Goal: Task Accomplishment & Management: Complete application form

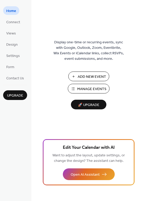
click at [76, 87] on button "Manage Events" at bounding box center [89, 89] width 42 height 10
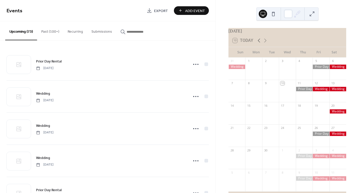
click at [259, 44] on icon at bounding box center [259, 40] width 6 height 6
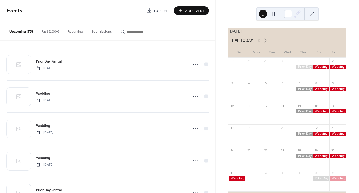
click at [259, 44] on icon at bounding box center [259, 40] width 6 height 6
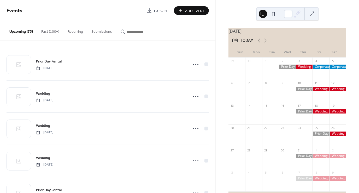
click at [259, 44] on icon at bounding box center [259, 40] width 6 height 6
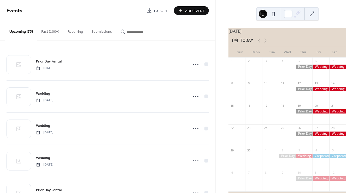
click at [259, 44] on icon at bounding box center [259, 40] width 6 height 6
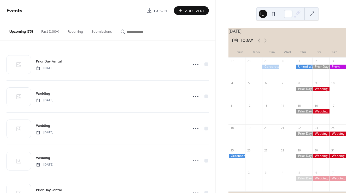
click at [259, 44] on icon at bounding box center [259, 40] width 6 height 6
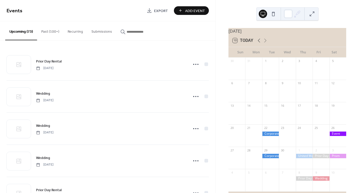
click at [259, 44] on icon at bounding box center [259, 40] width 6 height 6
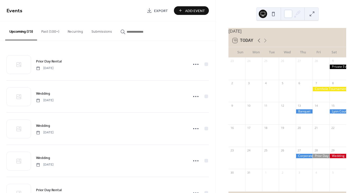
click at [259, 44] on icon at bounding box center [259, 40] width 6 height 6
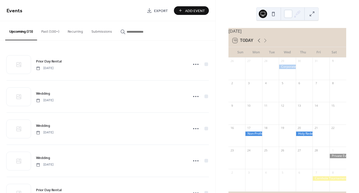
click at [259, 44] on icon at bounding box center [259, 40] width 6 height 6
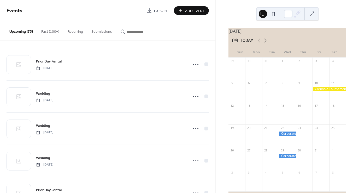
click at [265, 44] on icon at bounding box center [265, 40] width 6 height 6
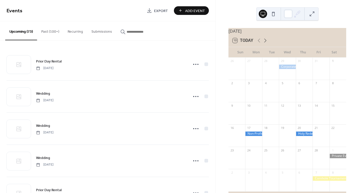
click at [265, 44] on icon at bounding box center [265, 40] width 6 height 6
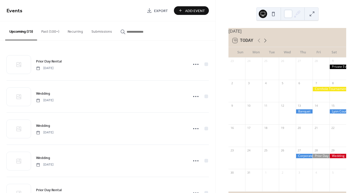
click at [265, 44] on icon at bounding box center [265, 40] width 6 height 6
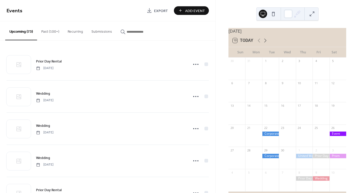
click at [265, 44] on icon at bounding box center [265, 40] width 6 height 6
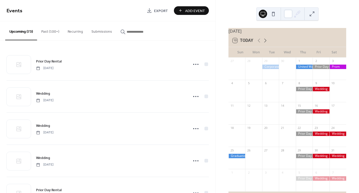
click at [265, 44] on icon at bounding box center [265, 40] width 6 height 6
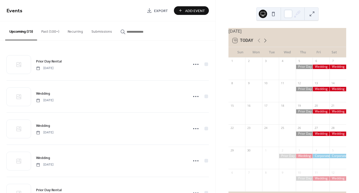
click at [265, 44] on icon at bounding box center [265, 40] width 6 height 6
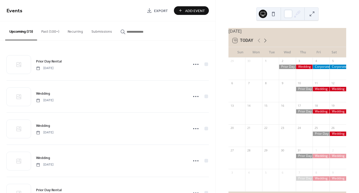
click at [266, 44] on icon at bounding box center [265, 40] width 6 height 6
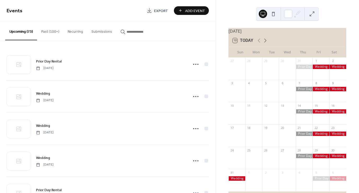
click at [265, 44] on icon at bounding box center [265, 40] width 6 height 6
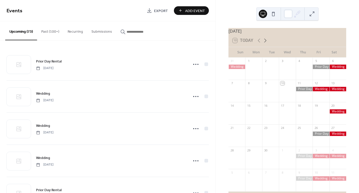
click at [265, 44] on icon at bounding box center [265, 40] width 6 height 6
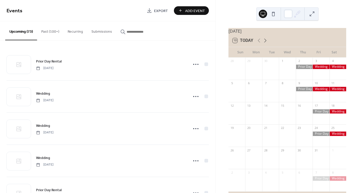
click at [265, 44] on icon at bounding box center [265, 40] width 6 height 6
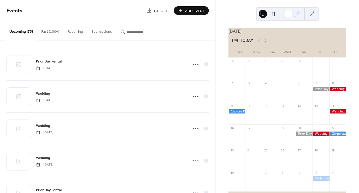
click at [265, 43] on icon at bounding box center [266, 41] width 2 height 4
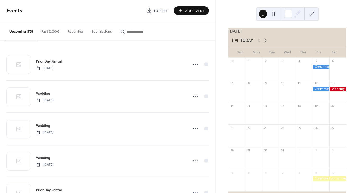
click at [264, 43] on icon at bounding box center [265, 40] width 6 height 6
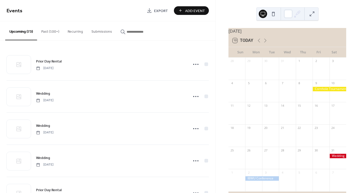
drag, startPoint x: 264, startPoint y: 43, endPoint x: 263, endPoint y: 37, distance: 6.1
click at [263, 37] on div "January 2026 10 Today" at bounding box center [288, 37] width 118 height 19
click at [264, 42] on icon at bounding box center [265, 40] width 6 height 6
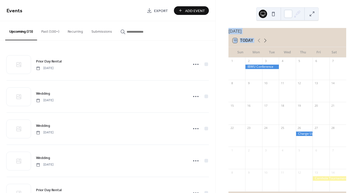
click at [266, 44] on icon at bounding box center [265, 40] width 6 height 6
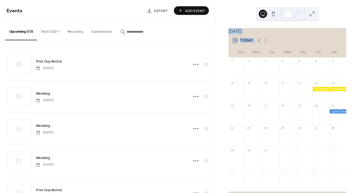
click at [257, 43] on icon at bounding box center [259, 40] width 6 height 6
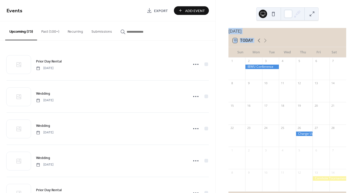
click at [257, 43] on icon at bounding box center [259, 40] width 6 height 6
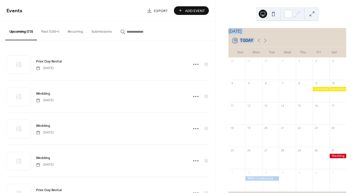
click at [277, 33] on div "January 2026" at bounding box center [288, 31] width 118 height 6
click at [265, 44] on icon at bounding box center [265, 40] width 6 height 6
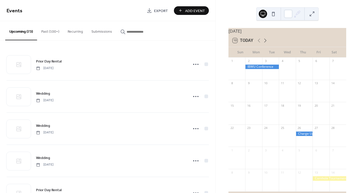
click at [265, 44] on icon at bounding box center [265, 40] width 6 height 6
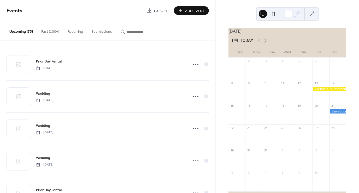
click at [265, 44] on icon at bounding box center [265, 40] width 6 height 6
click at [264, 41] on icon at bounding box center [265, 40] width 6 height 6
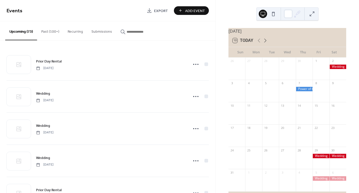
click at [265, 43] on icon at bounding box center [265, 40] width 6 height 6
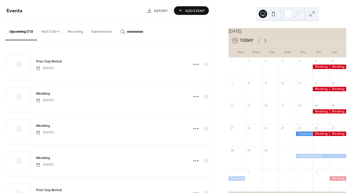
click at [265, 43] on icon at bounding box center [265, 40] width 6 height 6
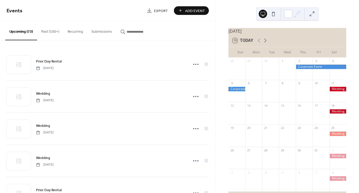
click at [265, 43] on icon at bounding box center [265, 40] width 6 height 6
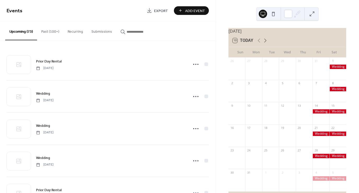
click at [264, 42] on icon at bounding box center [265, 40] width 6 height 6
click at [267, 44] on icon at bounding box center [265, 40] width 6 height 6
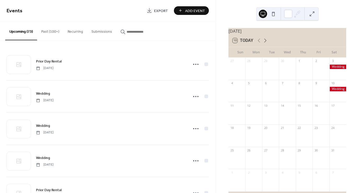
click at [265, 44] on icon at bounding box center [265, 40] width 6 height 6
click at [264, 44] on icon at bounding box center [265, 40] width 6 height 6
click at [257, 43] on icon at bounding box center [259, 40] width 6 height 6
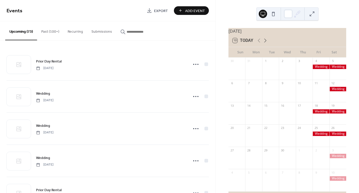
click at [265, 43] on icon at bounding box center [266, 41] width 2 height 4
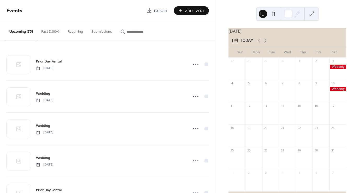
click at [265, 43] on icon at bounding box center [266, 41] width 2 height 4
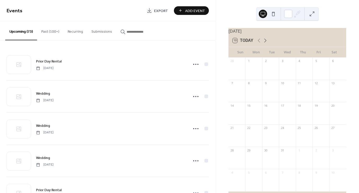
click at [265, 43] on icon at bounding box center [266, 41] width 2 height 4
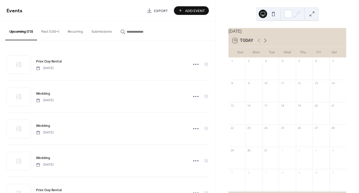
click at [265, 43] on icon at bounding box center [266, 41] width 2 height 4
click at [260, 44] on icon at bounding box center [259, 40] width 6 height 6
click at [265, 44] on icon at bounding box center [265, 40] width 6 height 6
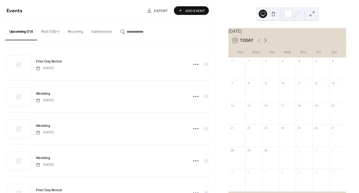
click at [265, 44] on icon at bounding box center [265, 40] width 6 height 6
click at [261, 43] on icon at bounding box center [259, 40] width 6 height 6
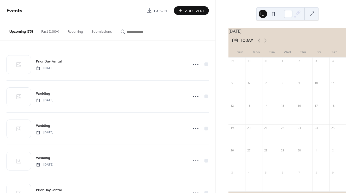
click at [261, 43] on icon at bounding box center [259, 40] width 6 height 6
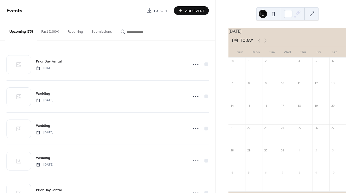
click at [261, 43] on icon at bounding box center [259, 40] width 6 height 6
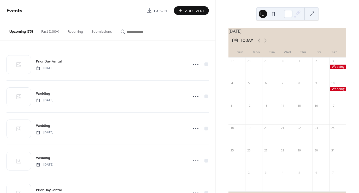
click at [261, 43] on icon at bounding box center [259, 40] width 6 height 6
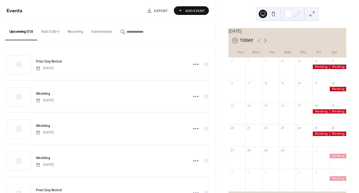
click at [265, 43] on icon at bounding box center [266, 41] width 2 height 4
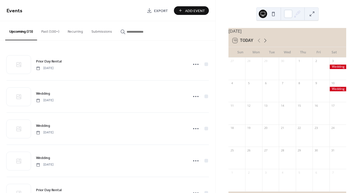
click at [265, 43] on icon at bounding box center [266, 41] width 2 height 4
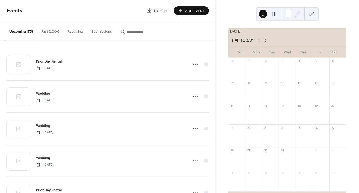
click at [265, 43] on icon at bounding box center [266, 41] width 2 height 4
click at [259, 43] on icon at bounding box center [259, 41] width 2 height 4
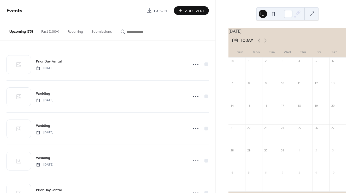
click at [259, 43] on icon at bounding box center [259, 41] width 2 height 4
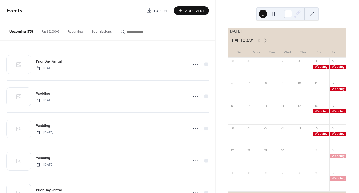
click at [259, 43] on icon at bounding box center [259, 41] width 2 height 4
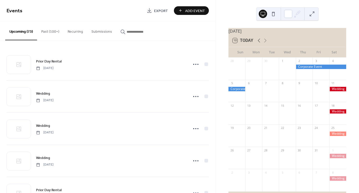
click at [259, 43] on icon at bounding box center [259, 41] width 2 height 4
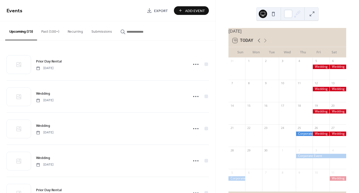
click at [259, 43] on icon at bounding box center [259, 41] width 2 height 4
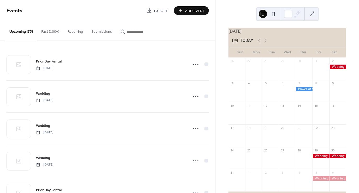
click at [259, 43] on icon at bounding box center [259, 41] width 2 height 4
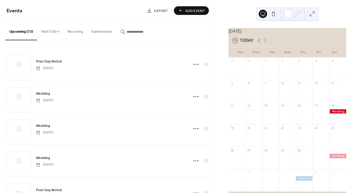
click at [259, 43] on icon at bounding box center [259, 41] width 2 height 4
click at [265, 44] on icon at bounding box center [265, 40] width 6 height 6
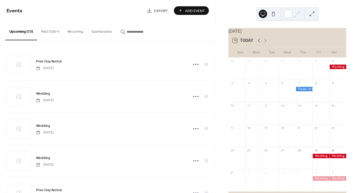
click at [259, 43] on icon at bounding box center [259, 41] width 2 height 4
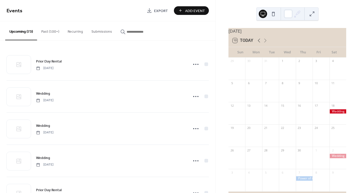
click at [259, 43] on icon at bounding box center [259, 41] width 2 height 4
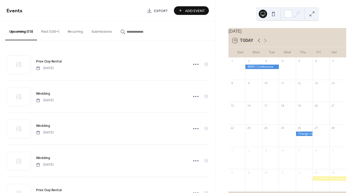
click at [259, 43] on icon at bounding box center [259, 41] width 2 height 4
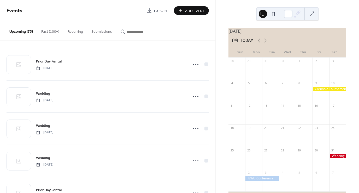
click at [259, 43] on icon at bounding box center [259, 41] width 2 height 4
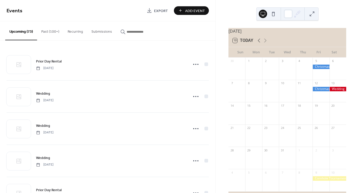
click at [259, 43] on icon at bounding box center [259, 41] width 2 height 4
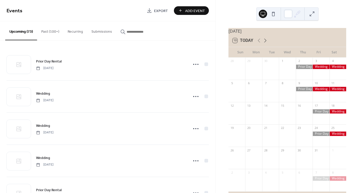
click at [265, 43] on icon at bounding box center [266, 41] width 2 height 4
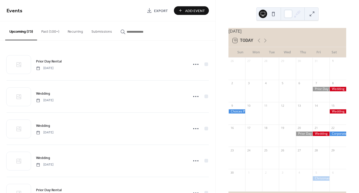
click at [256, 94] on div at bounding box center [253, 93] width 17 height 13
click at [187, 11] on span "Add Event" at bounding box center [195, 10] width 20 height 5
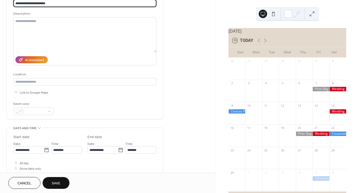
scroll to position [54, 0]
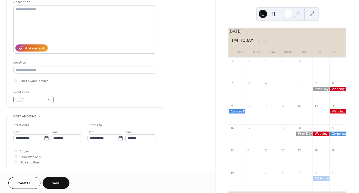
type input "**********"
click at [39, 97] on span at bounding box center [35, 99] width 19 height 5
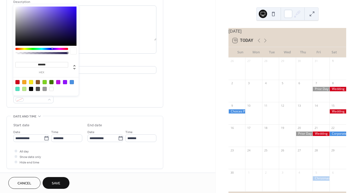
click at [72, 83] on div at bounding box center [72, 82] width 4 height 4
type input "*******"
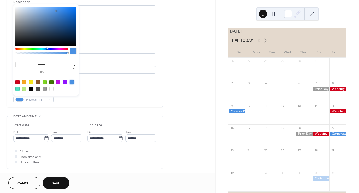
click at [88, 95] on div "Event color #4A90E2FF" at bounding box center [84, 96] width 143 height 14
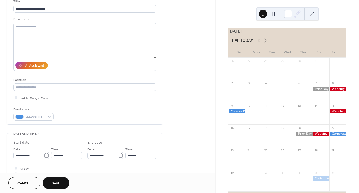
scroll to position [44, 0]
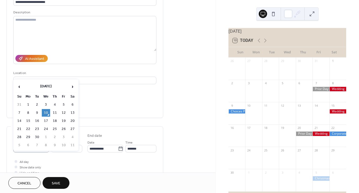
click at [44, 148] on body "**********" at bounding box center [179, 96] width 359 height 193
click at [74, 89] on span "›" at bounding box center [73, 86] width 8 height 10
click at [29, 112] on td "3" at bounding box center [28, 113] width 8 height 8
type input "**********"
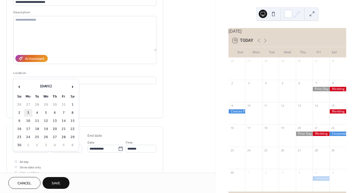
type input "**********"
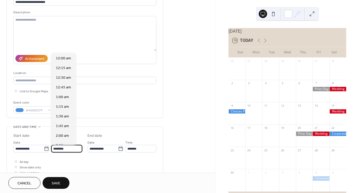
drag, startPoint x: 67, startPoint y: 149, endPoint x: 40, endPoint y: 142, distance: 28.2
click at [40, 142] on div "**********" at bounding box center [47, 145] width 69 height 13
type input "*******"
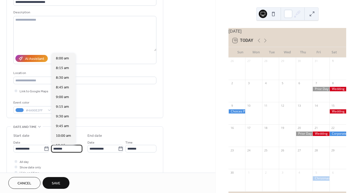
click at [81, 165] on div "All day Show date only Hide end time" at bounding box center [84, 167] width 143 height 16
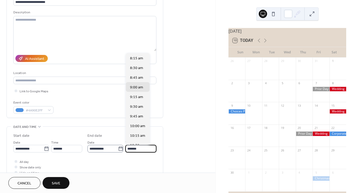
drag, startPoint x: 140, startPoint y: 149, endPoint x: 120, endPoint y: 148, distance: 19.4
click at [120, 148] on div "**********" at bounding box center [122, 145] width 69 height 13
click at [139, 162] on div "All day Show date only Hide end time" at bounding box center [84, 167] width 143 height 16
type input "********"
drag, startPoint x: 144, startPoint y: 148, endPoint x: 119, endPoint y: 142, distance: 25.9
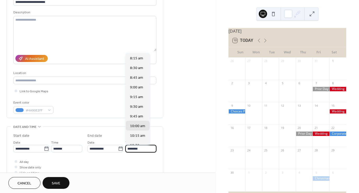
click at [118, 142] on div "**********" at bounding box center [122, 145] width 69 height 13
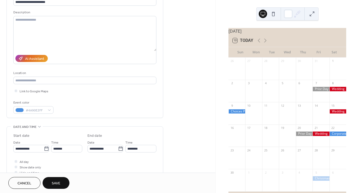
click at [133, 164] on div "All day Show date only Hide end time" at bounding box center [84, 167] width 143 height 16
click at [131, 148] on input "********" at bounding box center [140, 149] width 31 height 8
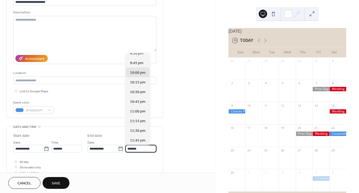
scroll to position [184, 0]
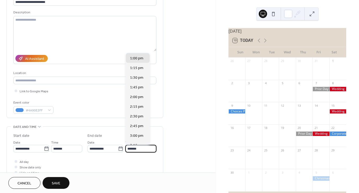
type input "*******"
click at [139, 162] on div "All day Show date only Hide end time" at bounding box center [84, 167] width 143 height 16
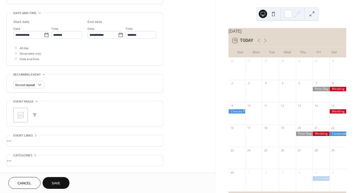
scroll to position [176, 0]
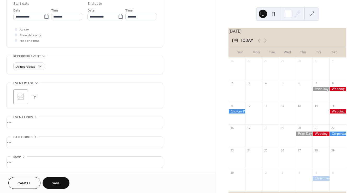
click at [57, 187] on button "Save" at bounding box center [56, 183] width 27 height 12
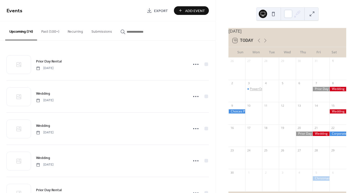
click at [257, 91] on div "PowerOn Midwest Meeting" at bounding box center [269, 89] width 39 height 4
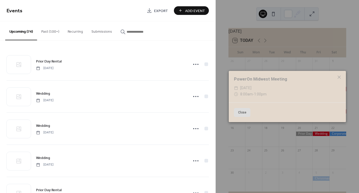
click at [246, 114] on button "Close" at bounding box center [242, 112] width 16 height 9
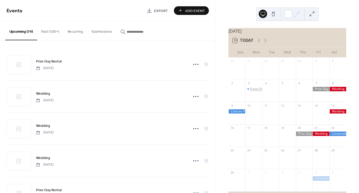
click at [256, 91] on div "PowerOn Midwest Meeting" at bounding box center [269, 89] width 39 height 4
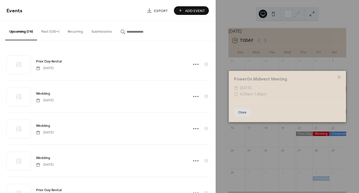
click at [342, 78] on icon at bounding box center [339, 77] width 6 height 6
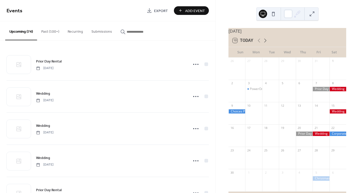
click at [265, 42] on icon at bounding box center [266, 41] width 2 height 4
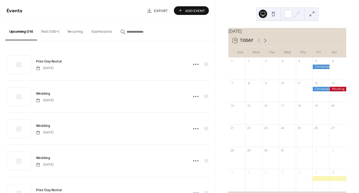
click at [265, 42] on icon at bounding box center [266, 41] width 2 height 4
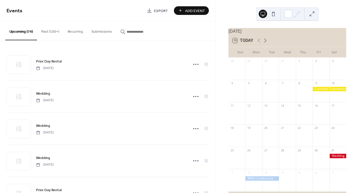
click at [265, 42] on icon at bounding box center [266, 41] width 2 height 4
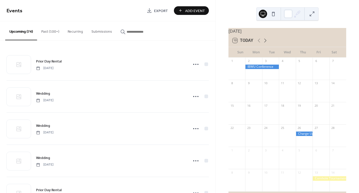
click at [265, 42] on icon at bounding box center [266, 41] width 2 height 4
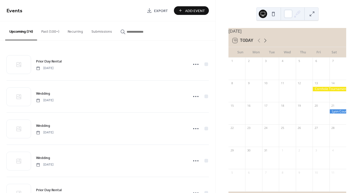
click at [265, 42] on icon at bounding box center [266, 41] width 2 height 4
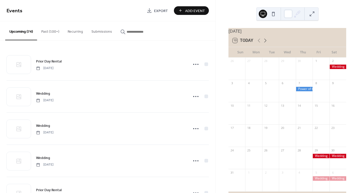
click at [265, 42] on icon at bounding box center [266, 41] width 2 height 4
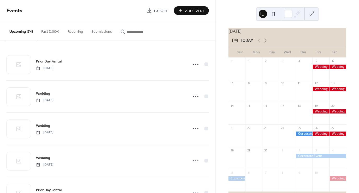
click at [265, 42] on icon at bounding box center [266, 41] width 2 height 4
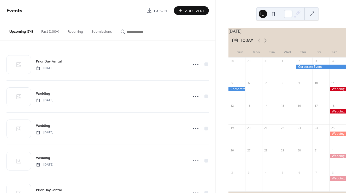
click at [265, 42] on icon at bounding box center [266, 41] width 2 height 4
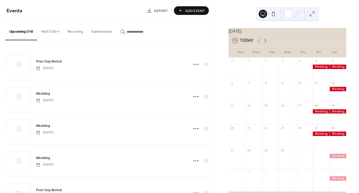
click at [265, 42] on icon at bounding box center [266, 41] width 2 height 4
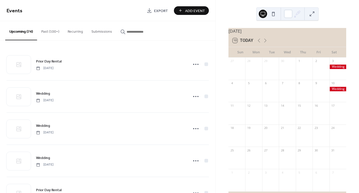
drag, startPoint x: 263, startPoint y: 44, endPoint x: 266, endPoint y: 36, distance: 8.0
click at [266, 34] on div "October 2026" at bounding box center [288, 31] width 118 height 6
click at [265, 43] on icon at bounding box center [265, 40] width 6 height 6
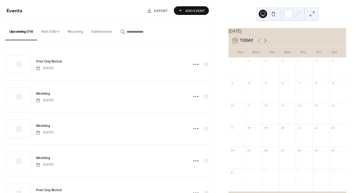
click at [265, 43] on icon at bounding box center [265, 40] width 6 height 6
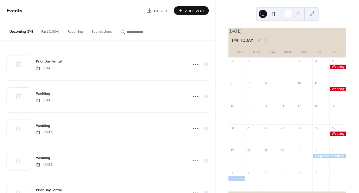
click at [259, 44] on icon at bounding box center [259, 40] width 6 height 6
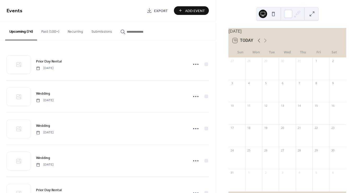
click at [259, 44] on icon at bounding box center [259, 40] width 6 height 6
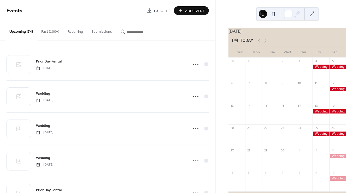
click at [259, 43] on icon at bounding box center [259, 41] width 2 height 4
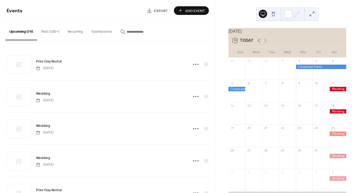
click at [259, 43] on icon at bounding box center [259, 41] width 2 height 4
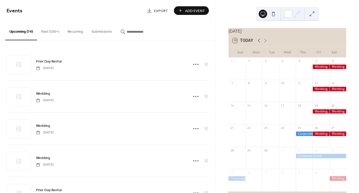
click at [259, 43] on icon at bounding box center [259, 41] width 2 height 4
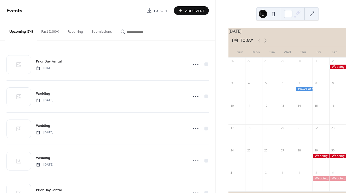
click at [264, 44] on icon at bounding box center [265, 40] width 6 height 6
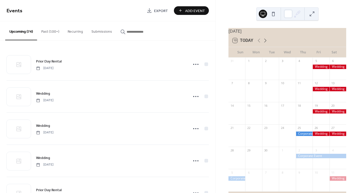
click at [264, 44] on icon at bounding box center [265, 40] width 6 height 6
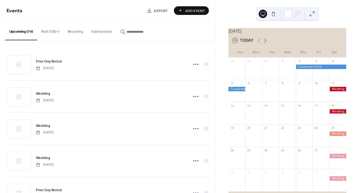
click at [264, 44] on icon at bounding box center [265, 40] width 6 height 6
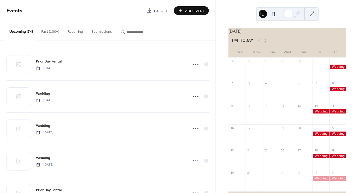
click at [264, 44] on icon at bounding box center [265, 40] width 6 height 6
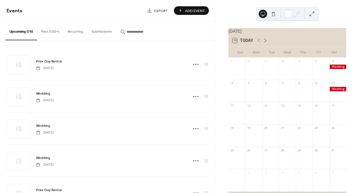
click at [264, 44] on icon at bounding box center [265, 40] width 6 height 6
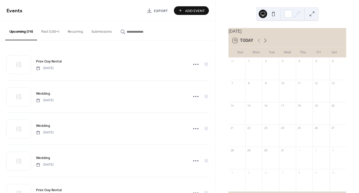
click at [264, 44] on icon at bounding box center [265, 40] width 6 height 6
click at [258, 44] on icon at bounding box center [259, 40] width 6 height 6
click at [265, 43] on icon at bounding box center [265, 40] width 6 height 6
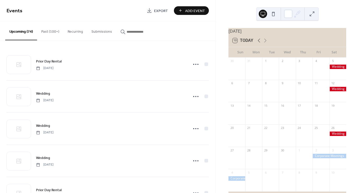
click at [259, 44] on icon at bounding box center [259, 40] width 6 height 6
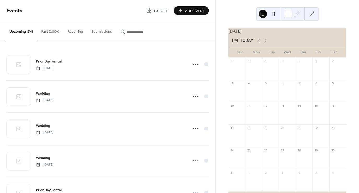
click at [259, 44] on icon at bounding box center [259, 40] width 6 height 6
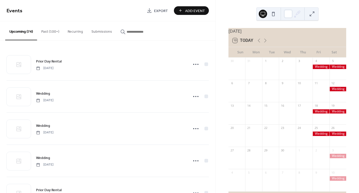
click at [313, 136] on div at bounding box center [321, 133] width 17 height 4
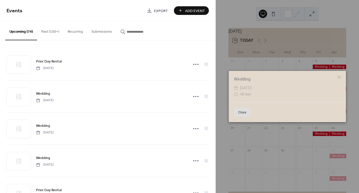
click at [239, 110] on button "Close" at bounding box center [242, 112] width 16 height 9
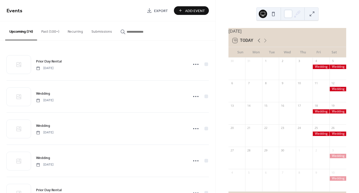
click at [257, 41] on icon at bounding box center [259, 40] width 6 height 6
